Goal: Transaction & Acquisition: Purchase product/service

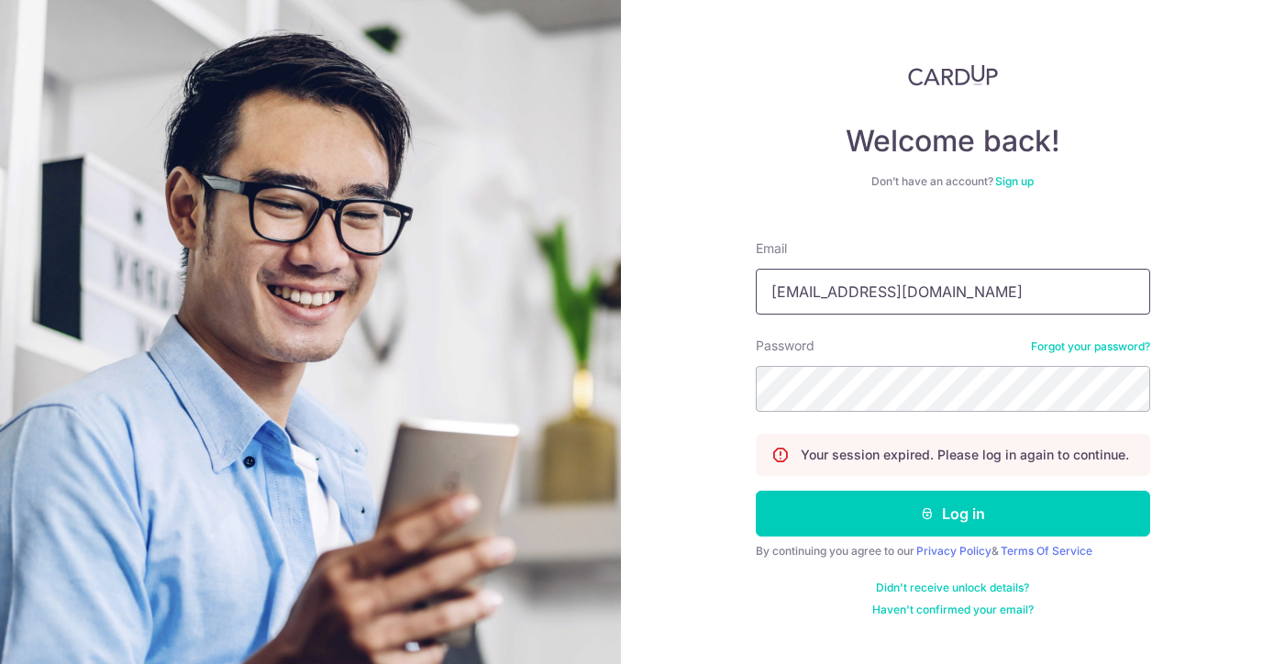
type input "yeow_siong@yahoo.com.sg"
click at [952, 514] on button "Log in" at bounding box center [953, 514] width 395 height 46
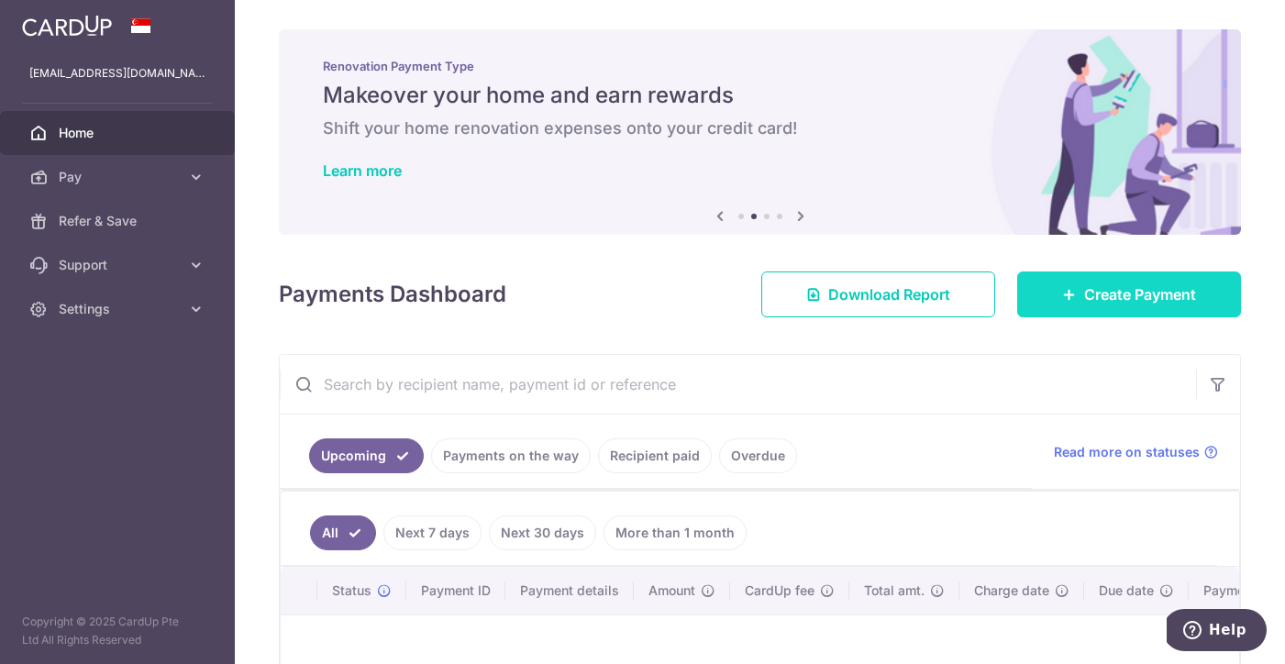
click at [1124, 294] on span "Create Payment" at bounding box center [1140, 294] width 112 height 22
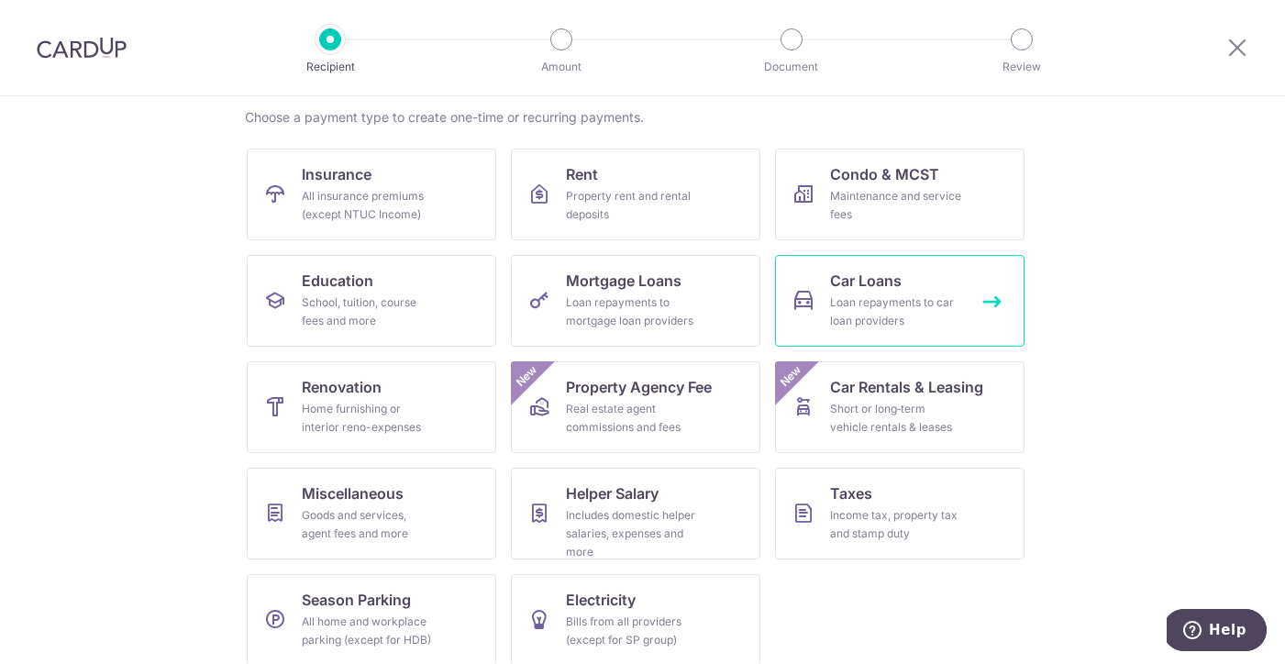
scroll to position [137, 0]
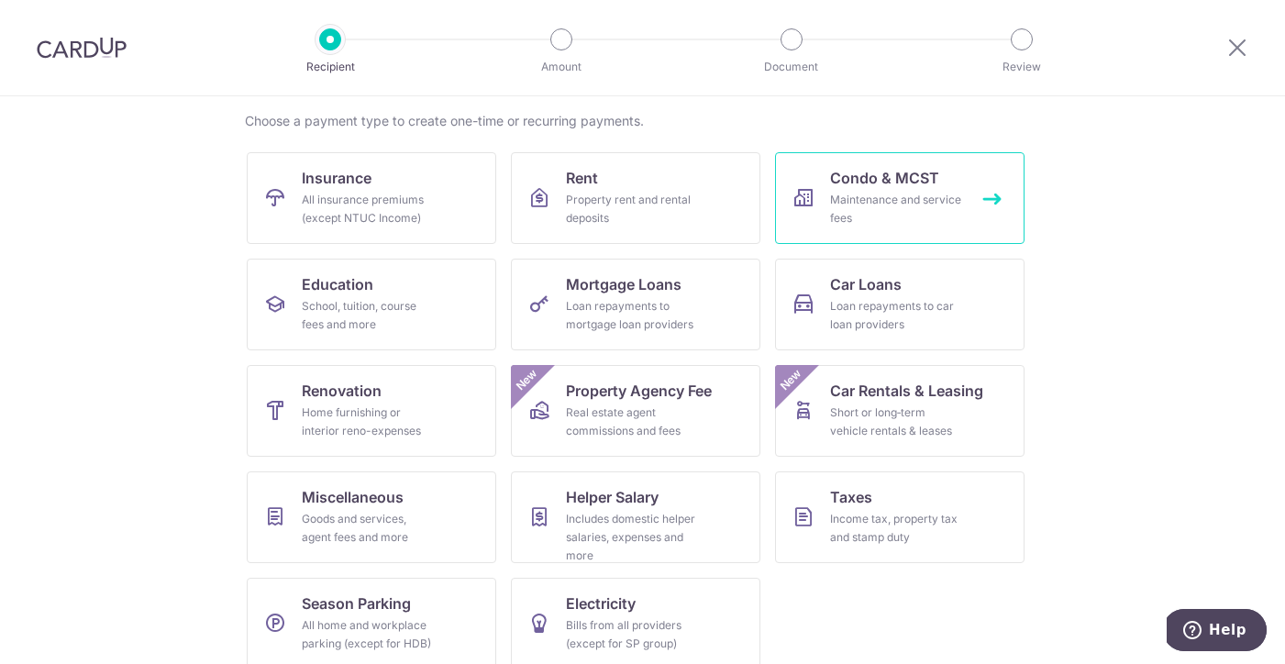
click at [958, 202] on div "Maintenance and service fees" at bounding box center [896, 209] width 132 height 37
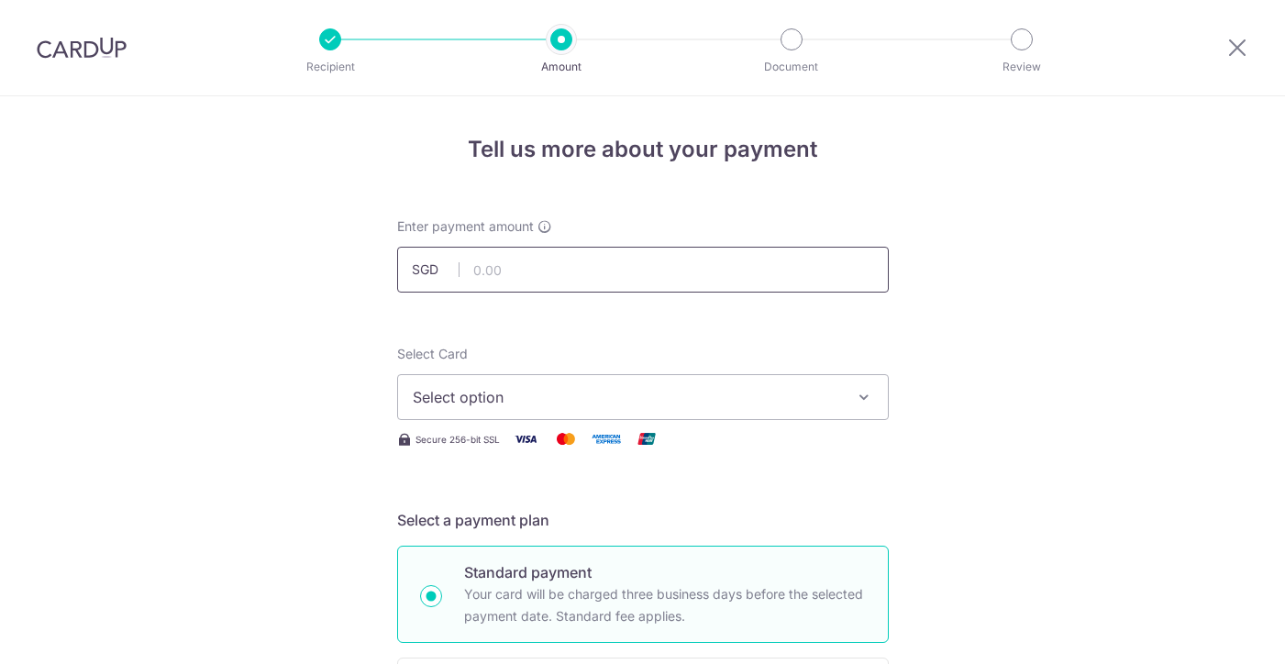
click at [556, 268] on input "text" at bounding box center [643, 270] width 492 height 46
